Goal: Navigation & Orientation: Find specific page/section

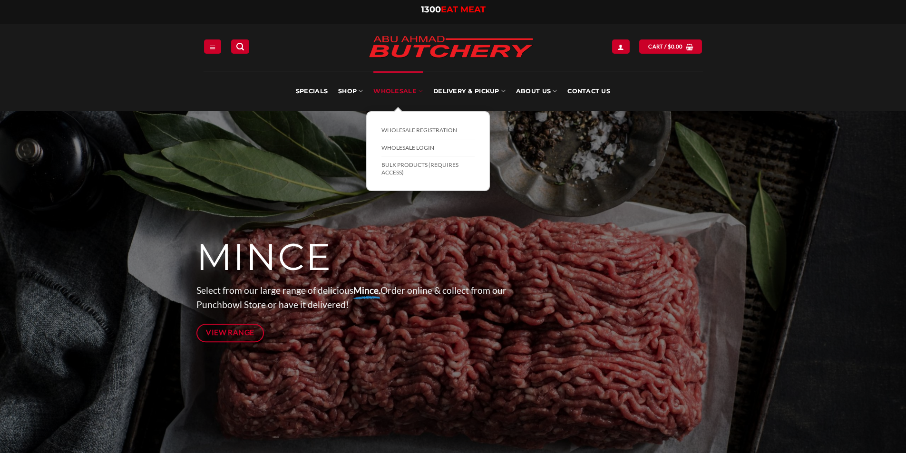
click at [407, 90] on link "Wholesale" at bounding box center [397, 91] width 49 height 40
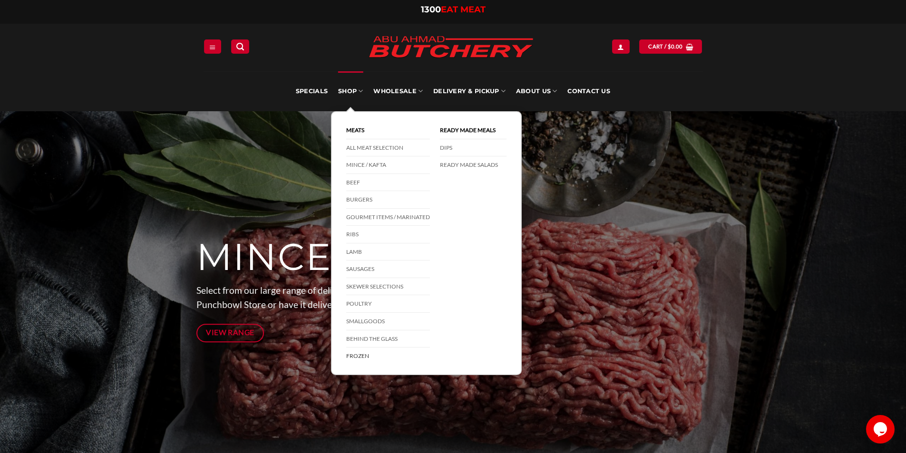
click at [355, 354] on link "Frozen" at bounding box center [388, 356] width 84 height 17
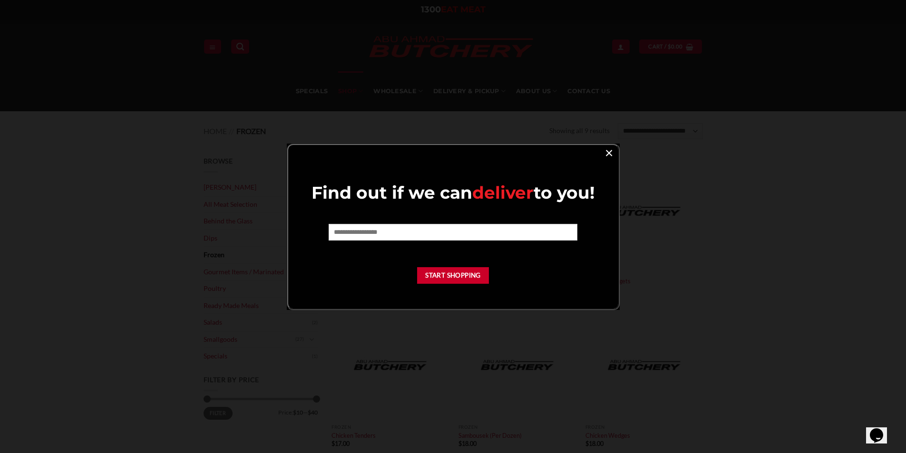
click at [605, 151] on link "×" at bounding box center [609, 152] width 14 height 13
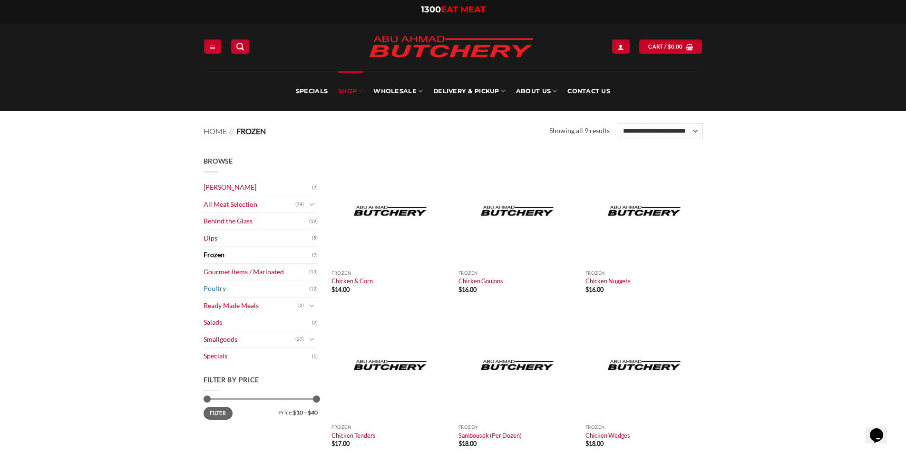
click at [220, 289] on link "Poultry" at bounding box center [257, 289] width 106 height 17
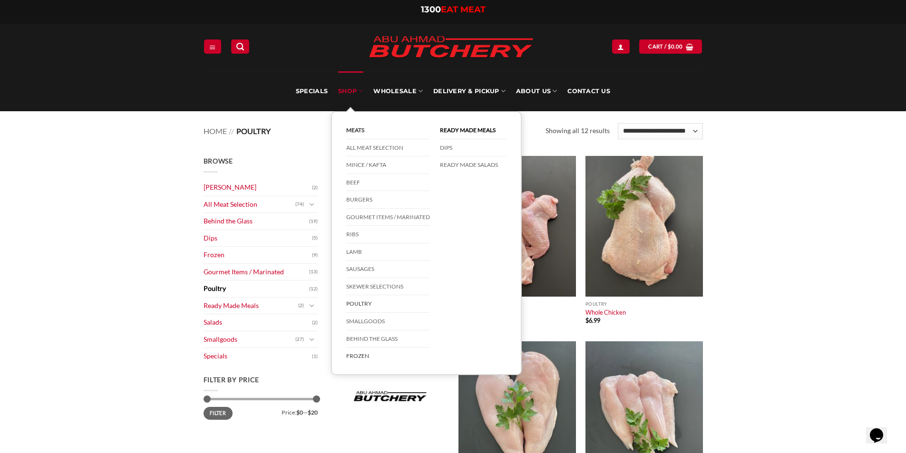
click at [357, 355] on link "Frozen" at bounding box center [388, 356] width 84 height 17
